Goal: Task Accomplishment & Management: Manage account settings

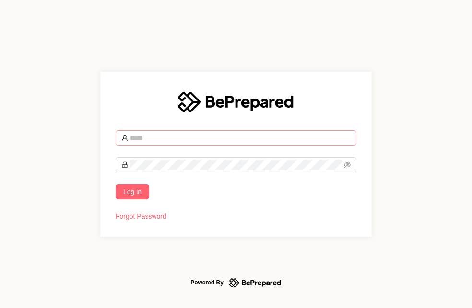
click at [147, 132] on input "text" at bounding box center [240, 137] width 221 height 11
type input "**********"
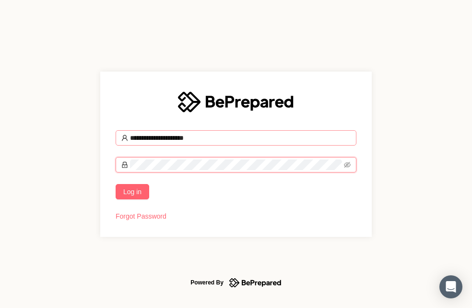
click at [116, 184] on button "Log in" at bounding box center [133, 191] width 34 height 15
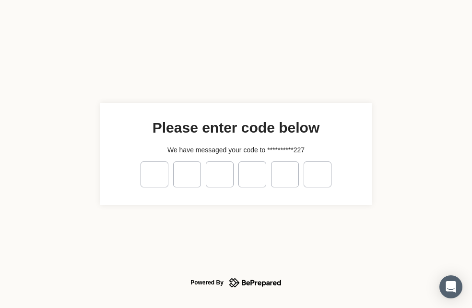
type input "*"
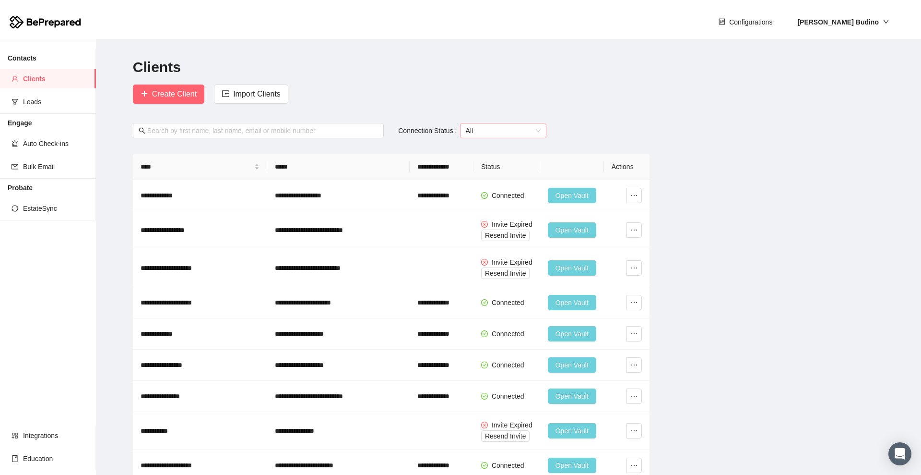
click at [472, 128] on span "All" at bounding box center [503, 130] width 75 height 14
drag, startPoint x: 496, startPoint y: 167, endPoint x: 678, endPoint y: 166, distance: 181.9
click at [472, 167] on div "Connected" at bounding box center [501, 164] width 75 height 11
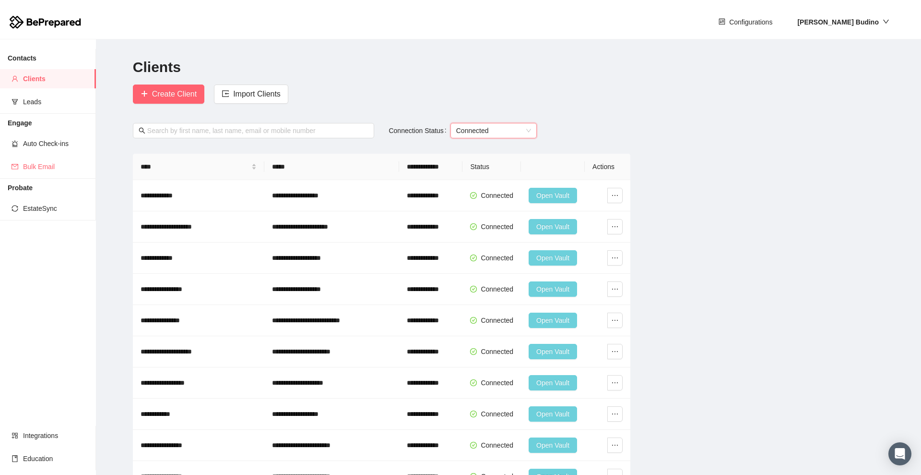
click at [38, 167] on span "Bulk Email" at bounding box center [55, 166] width 65 height 19
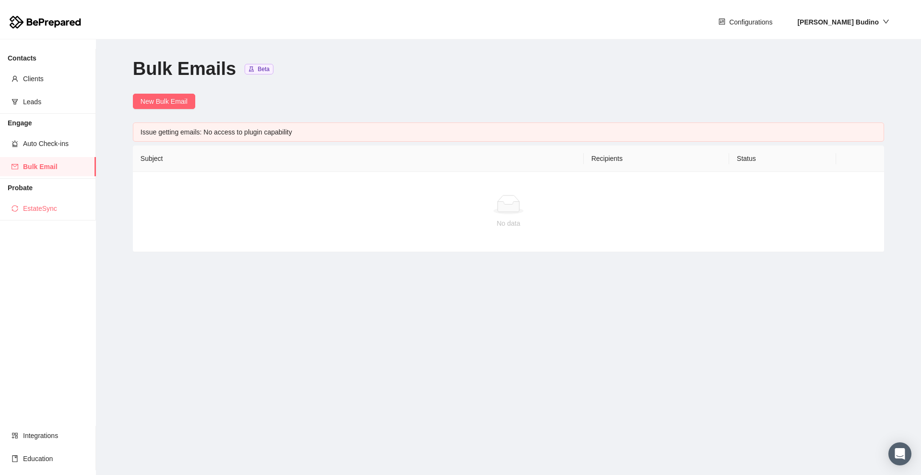
click at [30, 207] on span "EstateSync" at bounding box center [55, 208] width 65 height 19
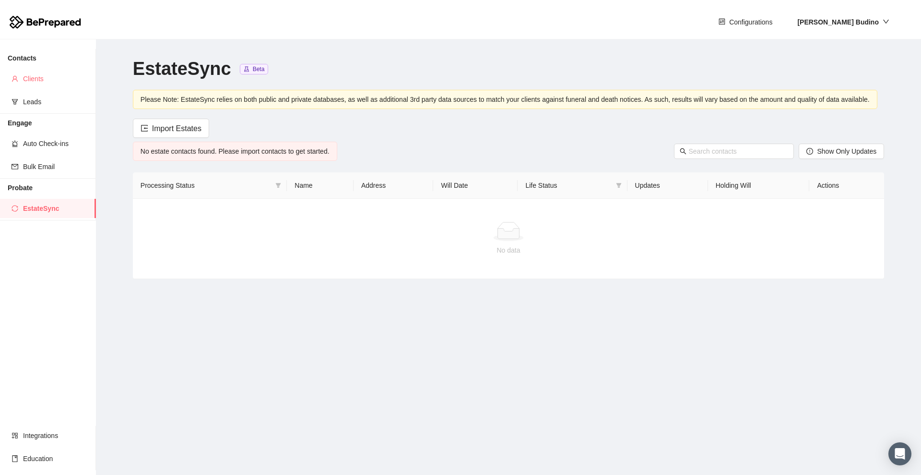
click at [20, 76] on li "Clients" at bounding box center [48, 78] width 96 height 19
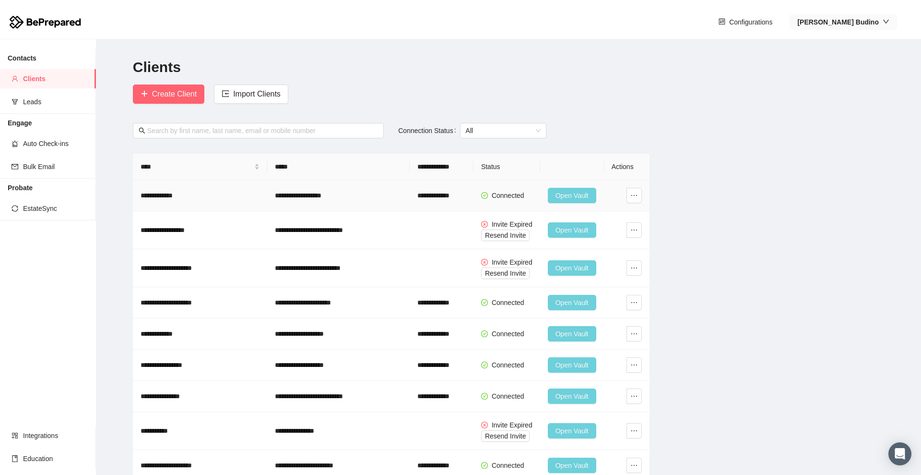
drag, startPoint x: 32, startPoint y: 11, endPoint x: 870, endPoint y: 25, distance: 838.9
click at [472, 25] on strong "[PERSON_NAME]" at bounding box center [839, 22] width 82 height 8
click at [472, 55] on span "Company" at bounding box center [868, 56] width 47 height 11
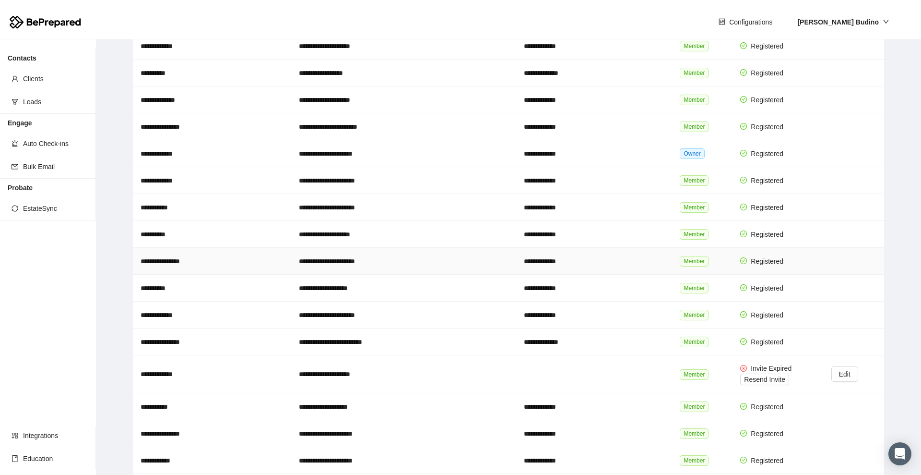
scroll to position [762, 0]
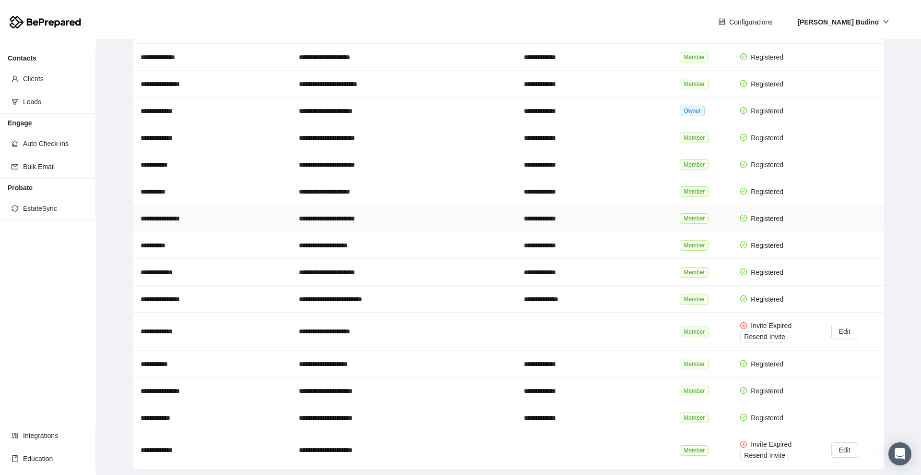
click at [472, 213] on span "Member" at bounding box center [694, 218] width 29 height 11
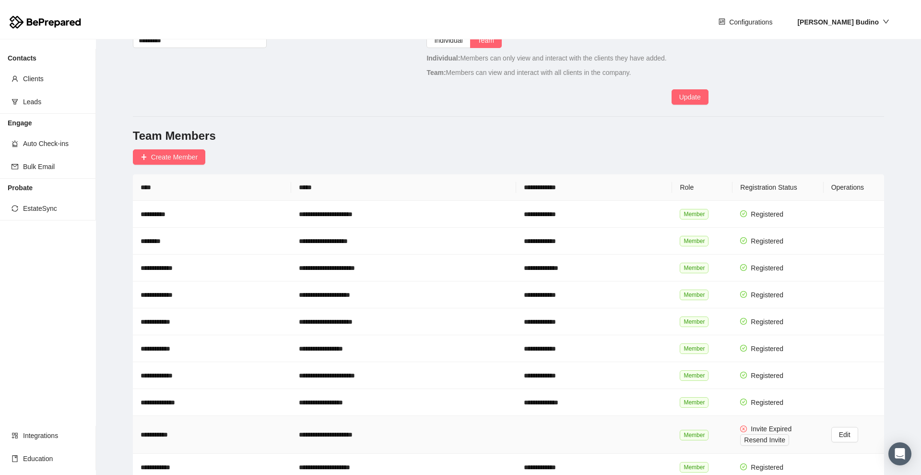
scroll to position [0, 0]
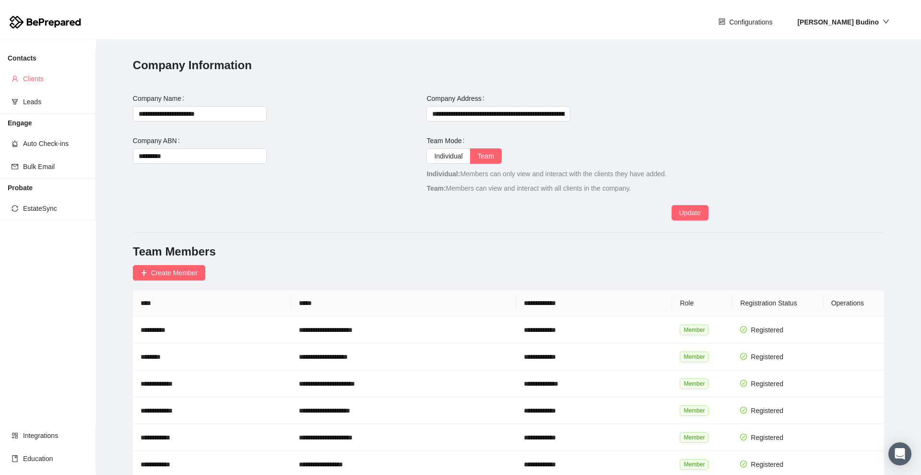
click at [34, 81] on span "Clients" at bounding box center [55, 78] width 65 height 19
